Goal: Task Accomplishment & Management: Use online tool/utility

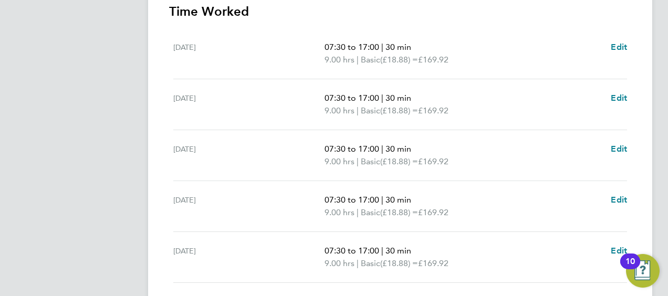
scroll to position [461, 0]
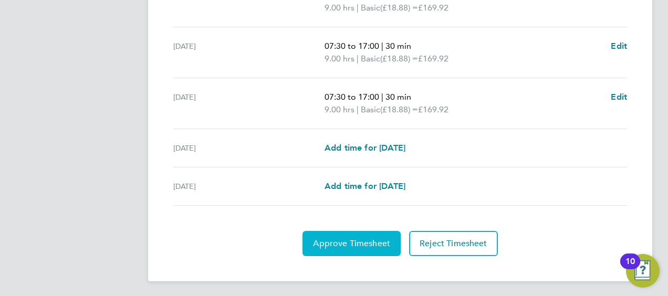
click at [358, 248] on button "Approve Timesheet" at bounding box center [352, 243] width 98 height 25
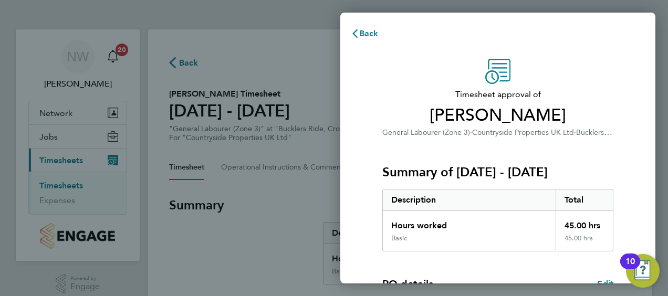
scroll to position [176, 0]
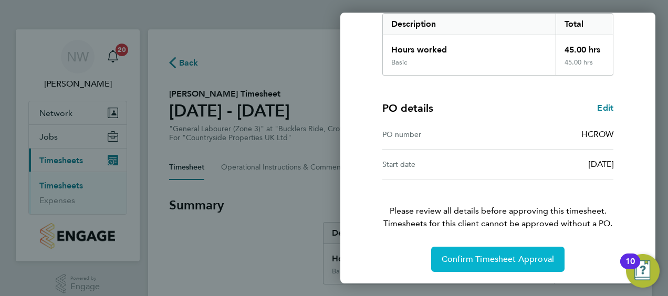
click at [462, 257] on span "Confirm Timesheet Approval" at bounding box center [498, 259] width 112 height 11
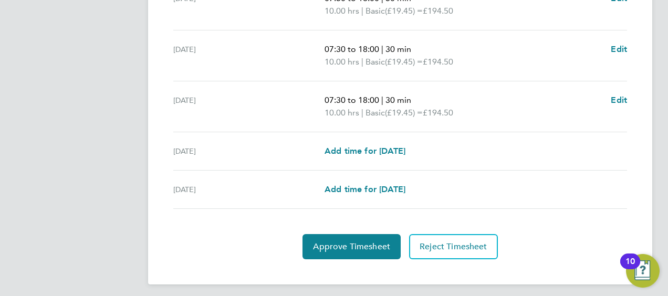
scroll to position [461, 0]
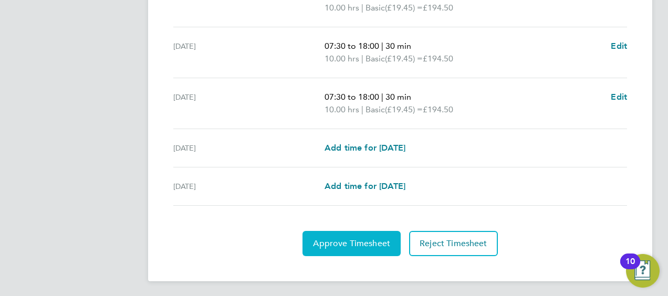
click at [331, 234] on button "Approve Timesheet" at bounding box center [352, 243] width 98 height 25
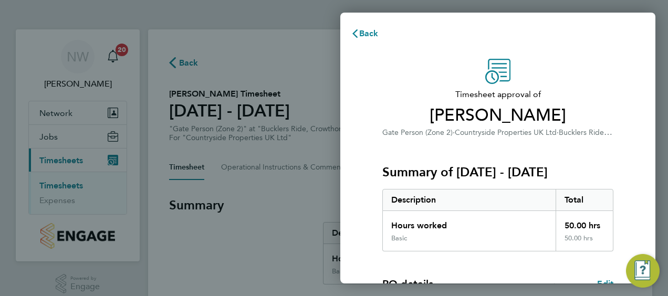
scroll to position [176, 0]
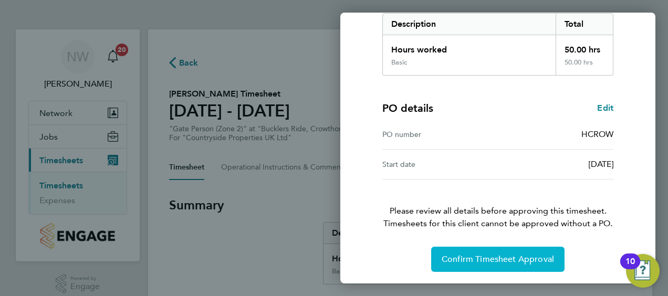
click at [474, 259] on span "Confirm Timesheet Approval" at bounding box center [498, 259] width 112 height 11
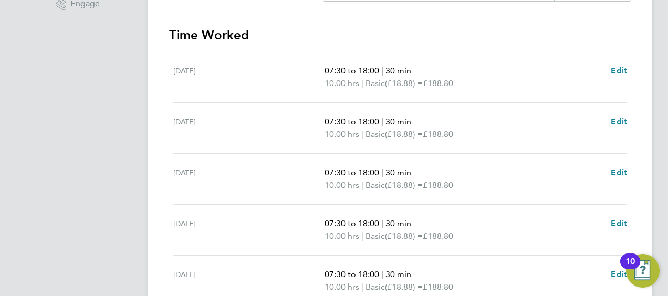
scroll to position [461, 0]
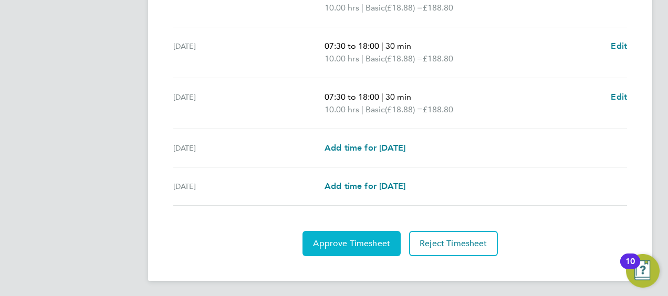
click at [343, 243] on span "Approve Timesheet" at bounding box center [351, 244] width 77 height 11
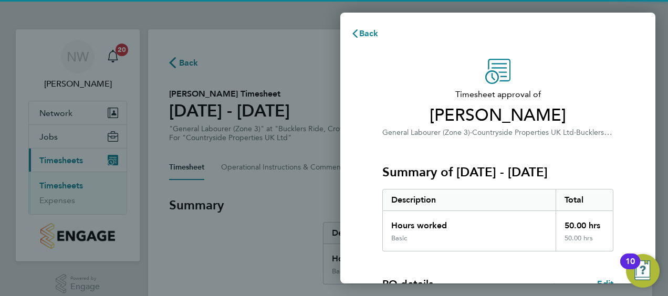
scroll to position [176, 0]
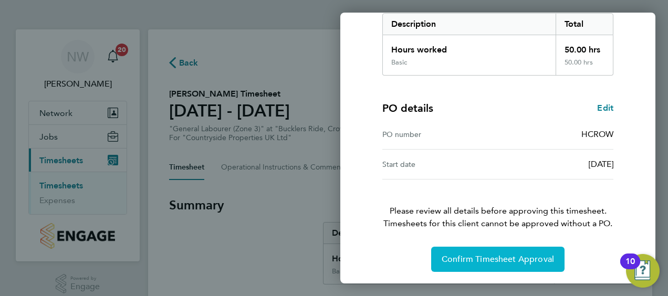
click at [483, 261] on span "Confirm Timesheet Approval" at bounding box center [498, 259] width 112 height 11
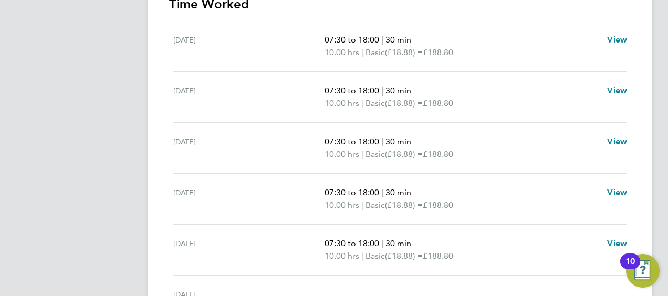
scroll to position [410, 0]
